Goal: Information Seeking & Learning: Learn about a topic

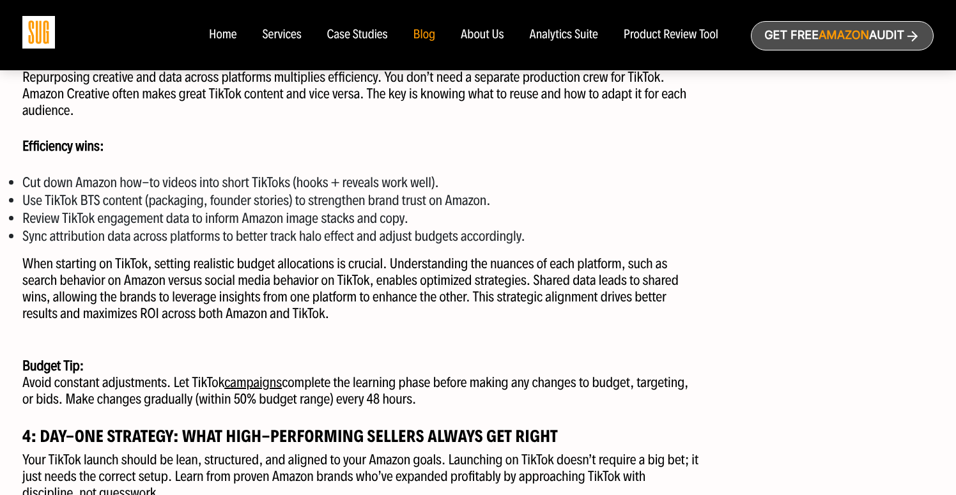
scroll to position [1562, 0]
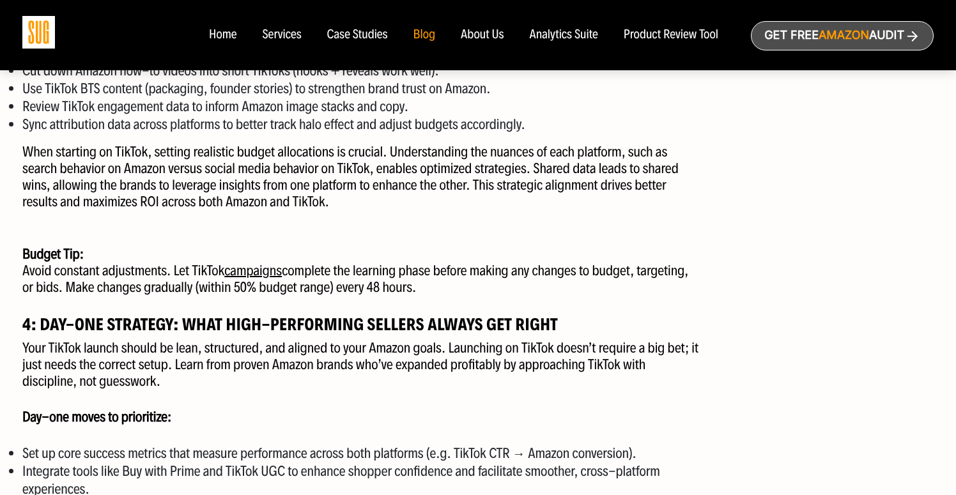
click at [261, 140] on link "campaigns" at bounding box center [253, 270] width 58 height 17
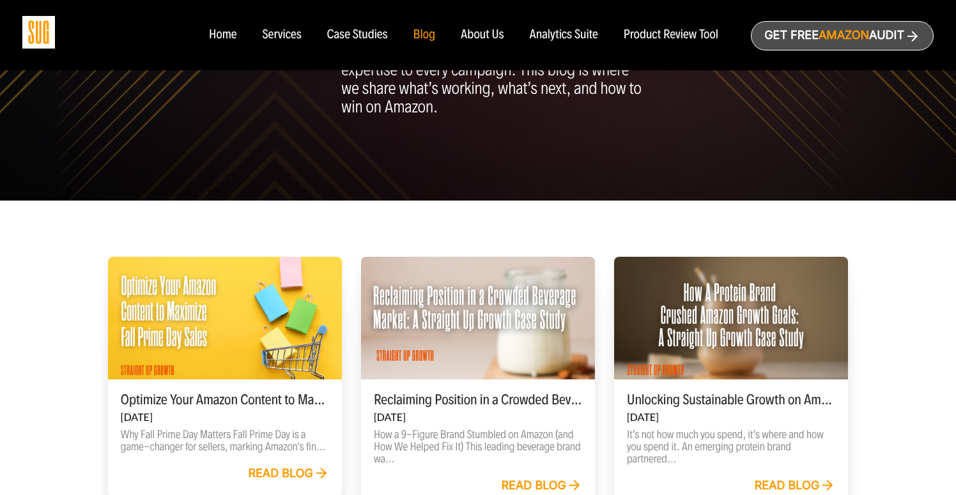
scroll to position [406, 0]
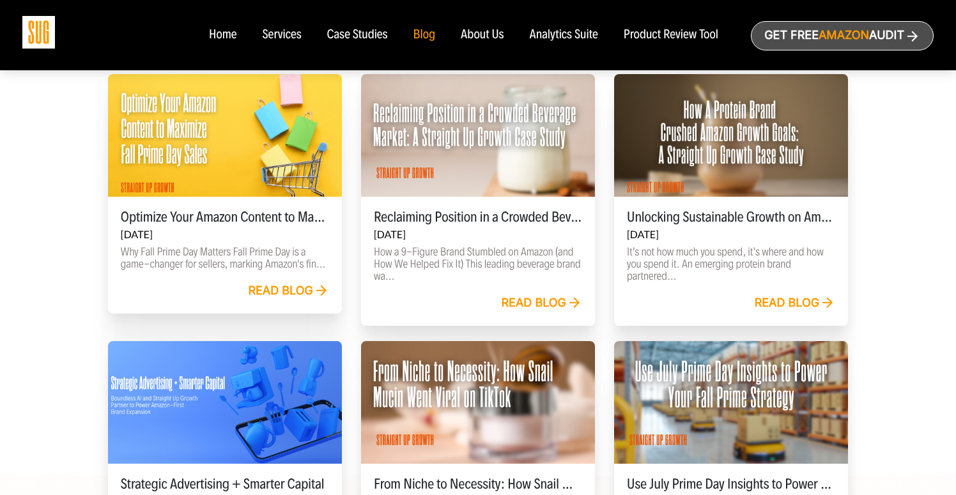
click at [741, 191] on div at bounding box center [731, 135] width 234 height 123
